Goal: Information Seeking & Learning: Learn about a topic

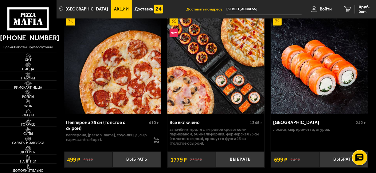
scroll to position [295, 0]
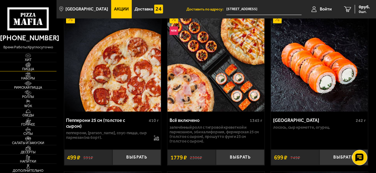
click at [28, 69] on span "Пицца" at bounding box center [28, 68] width 57 height 3
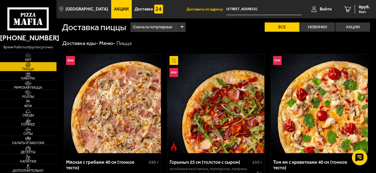
click at [100, 94] on img at bounding box center [112, 103] width 97 height 99
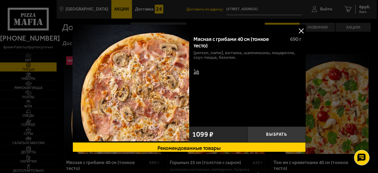
click at [300, 28] on button at bounding box center [300, 30] width 9 height 9
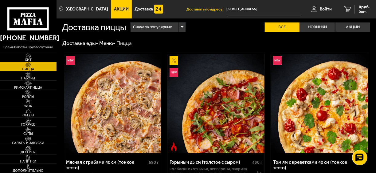
click at [203, 105] on img at bounding box center [216, 103] width 97 height 99
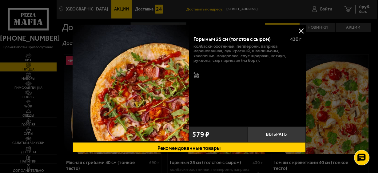
click at [302, 31] on button at bounding box center [300, 30] width 9 height 9
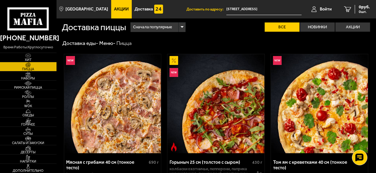
click at [328, 110] on img at bounding box center [319, 103] width 97 height 99
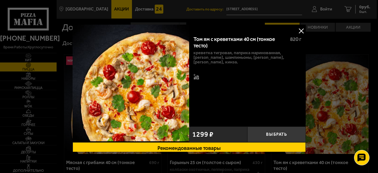
click at [300, 29] on button at bounding box center [300, 30] width 9 height 9
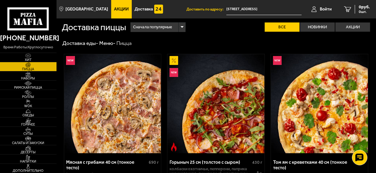
click at [117, 95] on img at bounding box center [112, 103] width 97 height 99
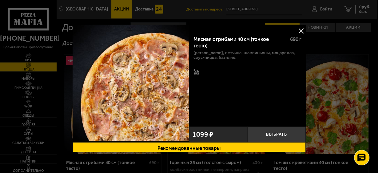
click at [299, 29] on button at bounding box center [300, 30] width 9 height 9
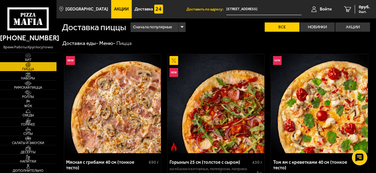
click at [83, 80] on img at bounding box center [112, 103] width 97 height 99
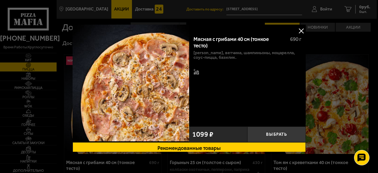
click at [301, 30] on button at bounding box center [300, 30] width 9 height 9
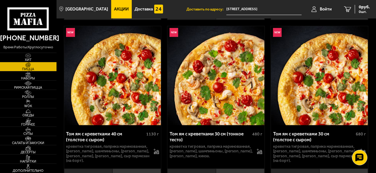
scroll to position [197, 0]
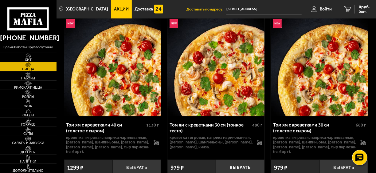
click at [123, 86] on img at bounding box center [112, 66] width 97 height 99
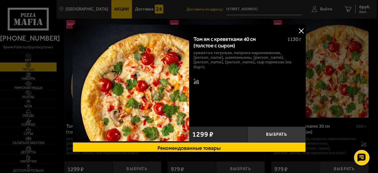
click at [298, 32] on button at bounding box center [300, 30] width 9 height 9
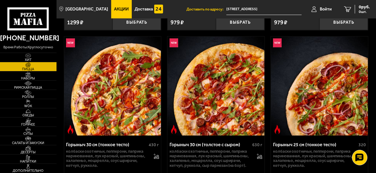
scroll to position [369, 0]
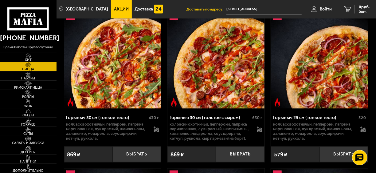
click at [118, 77] on img at bounding box center [112, 59] width 97 height 99
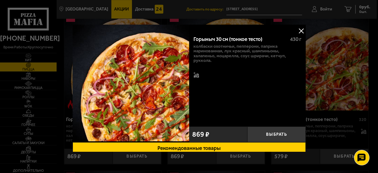
click at [300, 30] on button at bounding box center [300, 30] width 9 height 9
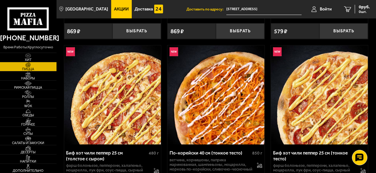
scroll to position [517, 0]
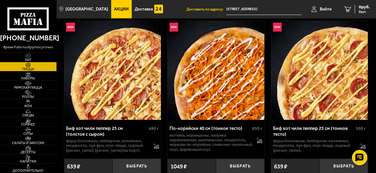
click at [117, 77] on img at bounding box center [112, 70] width 97 height 99
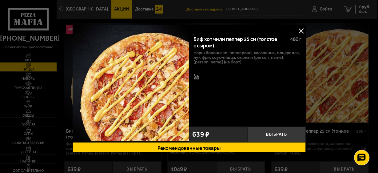
click at [301, 33] on button at bounding box center [300, 30] width 9 height 9
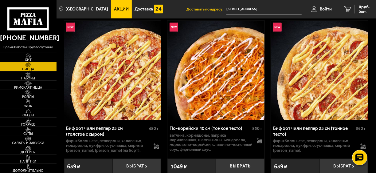
click at [222, 95] on img at bounding box center [216, 70] width 97 height 99
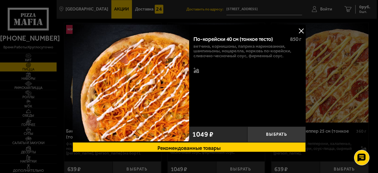
click at [300, 27] on button at bounding box center [300, 30] width 9 height 9
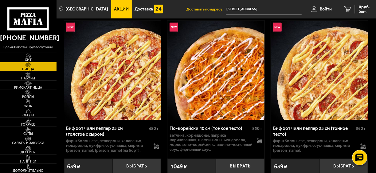
click at [315, 69] on img at bounding box center [319, 70] width 97 height 99
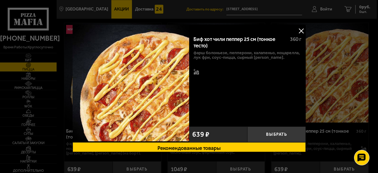
click at [303, 31] on button at bounding box center [300, 30] width 9 height 9
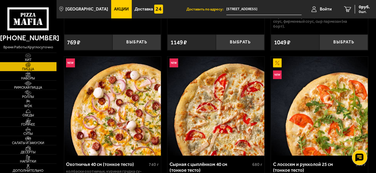
scroll to position [1329, 0]
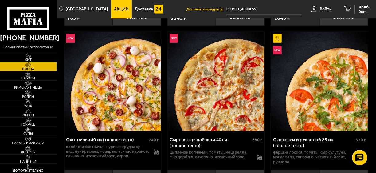
click at [129, 76] on img at bounding box center [112, 81] width 97 height 99
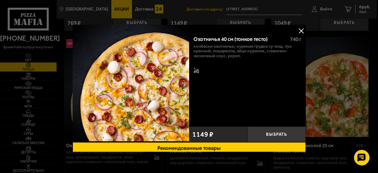
click at [299, 29] on button at bounding box center [300, 30] width 9 height 9
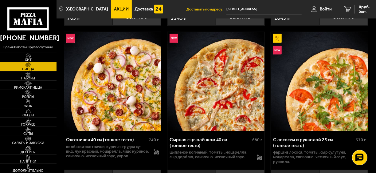
click at [221, 72] on img at bounding box center [216, 81] width 97 height 99
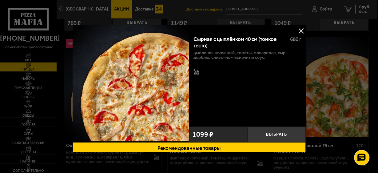
click at [300, 30] on button at bounding box center [300, 30] width 9 height 9
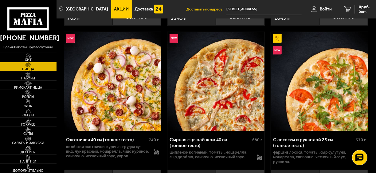
click at [306, 70] on img at bounding box center [319, 81] width 97 height 99
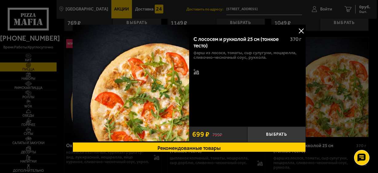
click at [301, 28] on button at bounding box center [300, 30] width 9 height 9
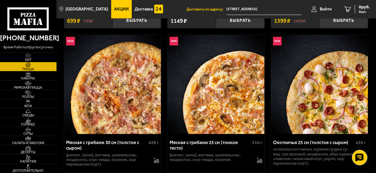
scroll to position [1648, 0]
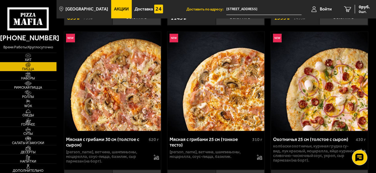
click at [119, 78] on img at bounding box center [112, 81] width 97 height 99
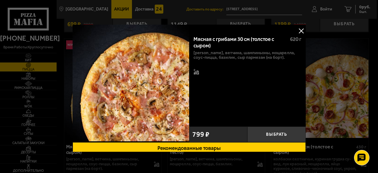
click at [302, 30] on button at bounding box center [300, 30] width 9 height 9
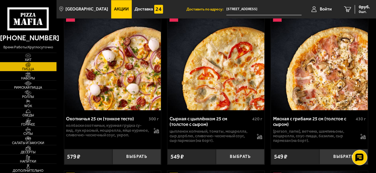
scroll to position [1821, 0]
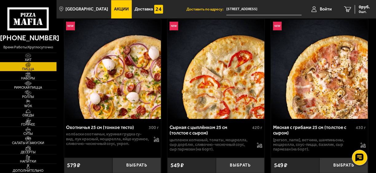
click at [241, 55] on img at bounding box center [216, 68] width 97 height 99
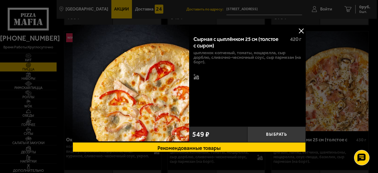
click at [302, 27] on button at bounding box center [300, 30] width 9 height 9
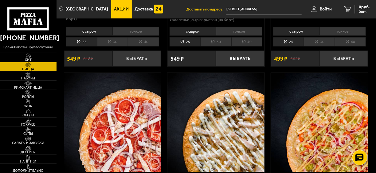
scroll to position [2780, 0]
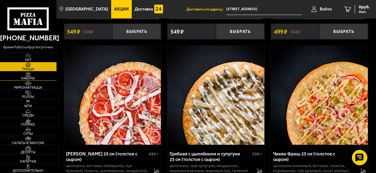
click at [40, 76] on link "Наборы" at bounding box center [28, 75] width 57 height 9
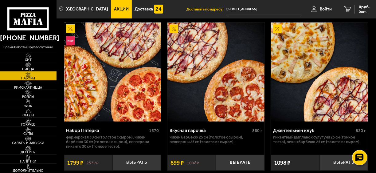
scroll to position [25, 0]
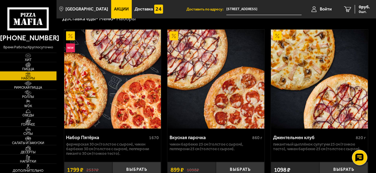
click at [126, 87] on img at bounding box center [112, 79] width 97 height 99
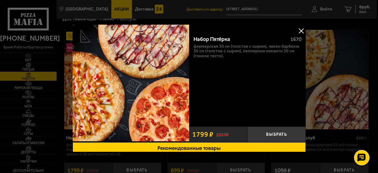
click at [300, 30] on button at bounding box center [300, 30] width 9 height 9
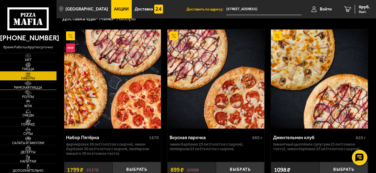
click at [31, 84] on img at bounding box center [28, 83] width 15 height 5
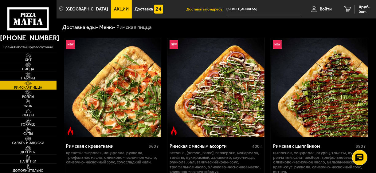
scroll to position [25, 0]
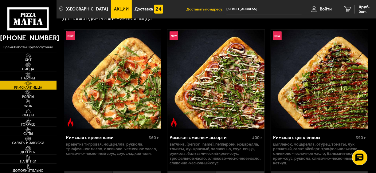
click at [111, 81] on img at bounding box center [112, 79] width 97 height 99
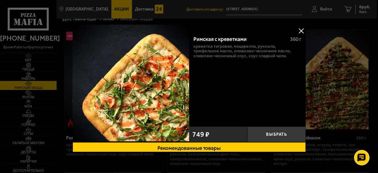
click at [304, 30] on button at bounding box center [300, 30] width 9 height 9
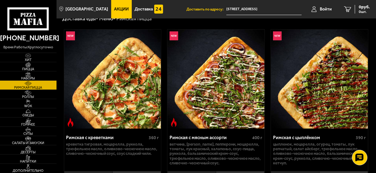
click at [234, 65] on img at bounding box center [216, 79] width 97 height 99
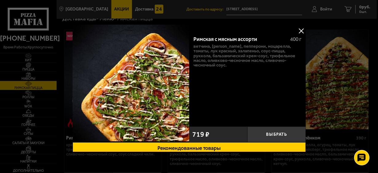
click at [302, 29] on button at bounding box center [300, 30] width 9 height 9
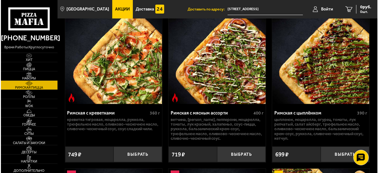
scroll to position [25, 0]
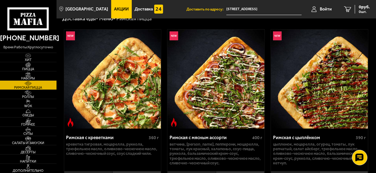
click at [310, 76] on img at bounding box center [319, 79] width 97 height 99
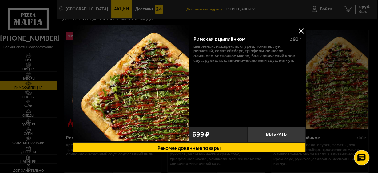
click at [304, 29] on button at bounding box center [300, 30] width 9 height 9
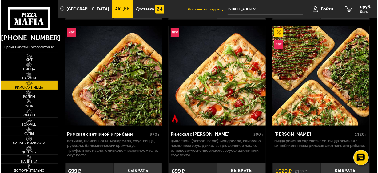
scroll to position [179, 0]
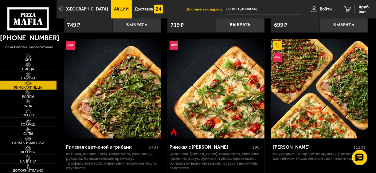
click at [130, 90] on img at bounding box center [112, 88] width 97 height 99
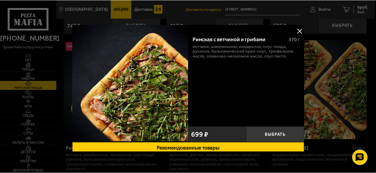
scroll to position [132, 0]
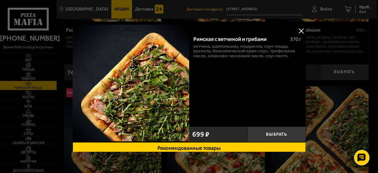
click at [300, 28] on button at bounding box center [300, 30] width 9 height 9
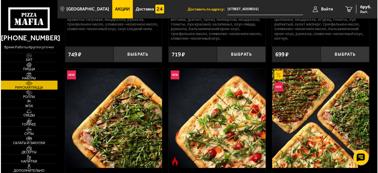
scroll to position [157, 0]
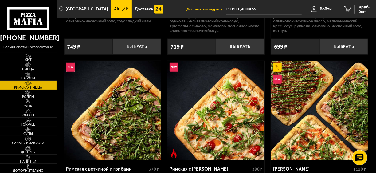
click at [235, 109] on img at bounding box center [216, 110] width 97 height 99
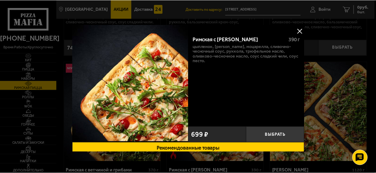
scroll to position [132, 0]
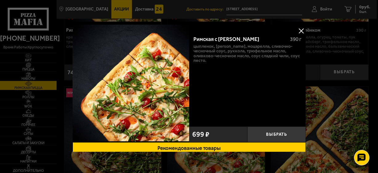
click at [303, 29] on button at bounding box center [300, 30] width 9 height 9
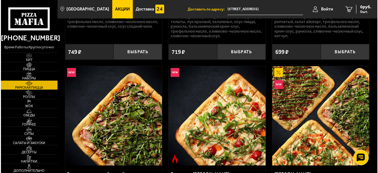
scroll to position [181, 0]
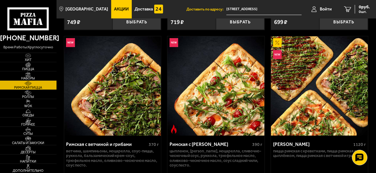
click at [312, 67] on img at bounding box center [319, 85] width 97 height 99
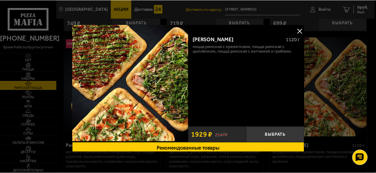
scroll to position [132, 0]
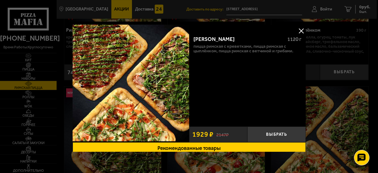
click at [303, 30] on button at bounding box center [300, 30] width 9 height 9
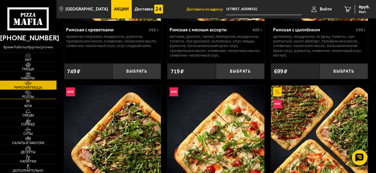
click at [36, 96] on span "Роллы" at bounding box center [28, 96] width 57 height 3
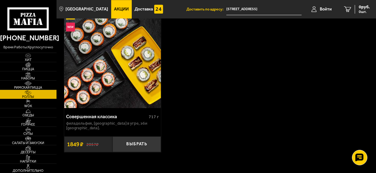
scroll to position [837, 0]
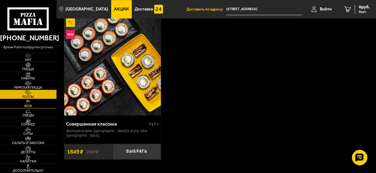
click at [22, 105] on span "WOK" at bounding box center [28, 105] width 57 height 3
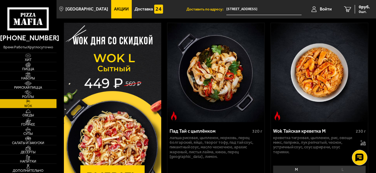
scroll to position [49, 0]
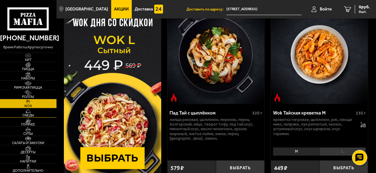
click at [36, 115] on span "Обеды" at bounding box center [28, 114] width 57 height 3
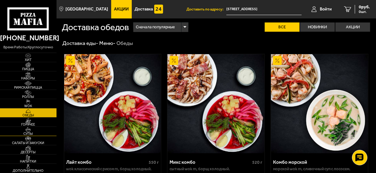
click at [40, 129] on link "Супы" at bounding box center [28, 131] width 57 height 9
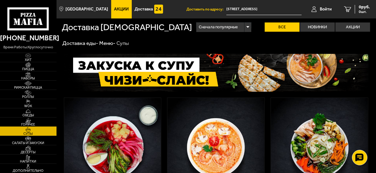
click at [43, 121] on link "Горячее" at bounding box center [28, 121] width 57 height 9
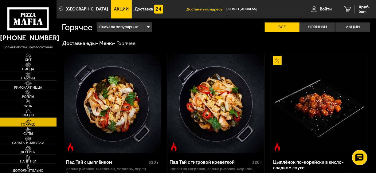
click at [38, 143] on span "Салаты и закуски" at bounding box center [28, 142] width 57 height 3
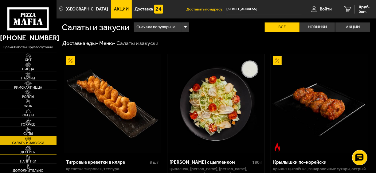
click at [38, 151] on span "Десерты" at bounding box center [28, 151] width 57 height 3
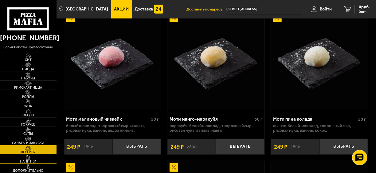
scroll to position [49, 0]
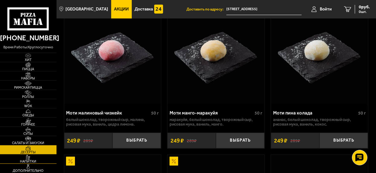
click at [28, 158] on img at bounding box center [28, 157] width 15 height 5
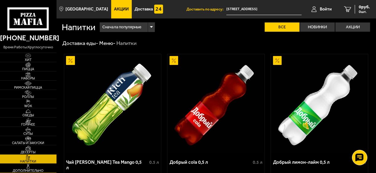
click at [27, 169] on span "Дополнительно" at bounding box center [28, 170] width 57 height 3
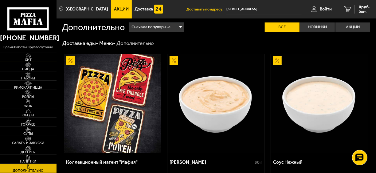
click at [41, 55] on link "Хит" at bounding box center [28, 57] width 57 height 9
